Goal: Navigation & Orientation: Find specific page/section

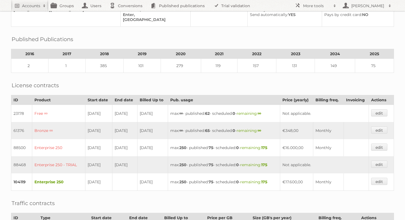
scroll to position [95, 0]
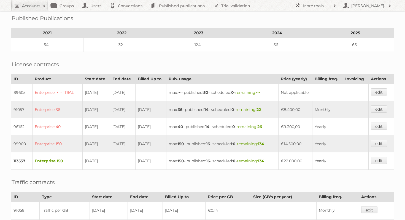
scroll to position [115, 0]
